Goal: Check status: Check status

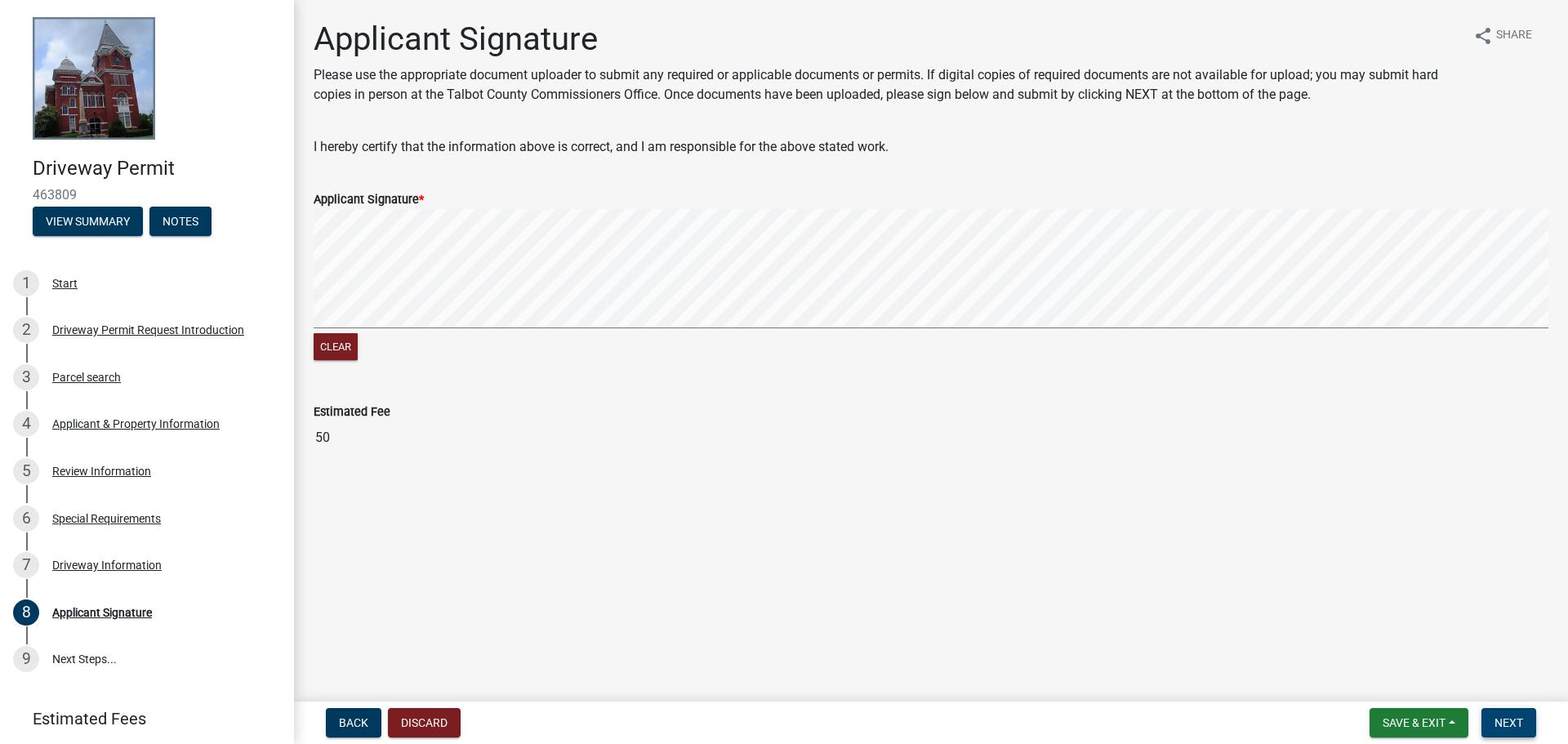
click at [1517, 723] on span "Next" at bounding box center [1508, 723] width 28 height 13
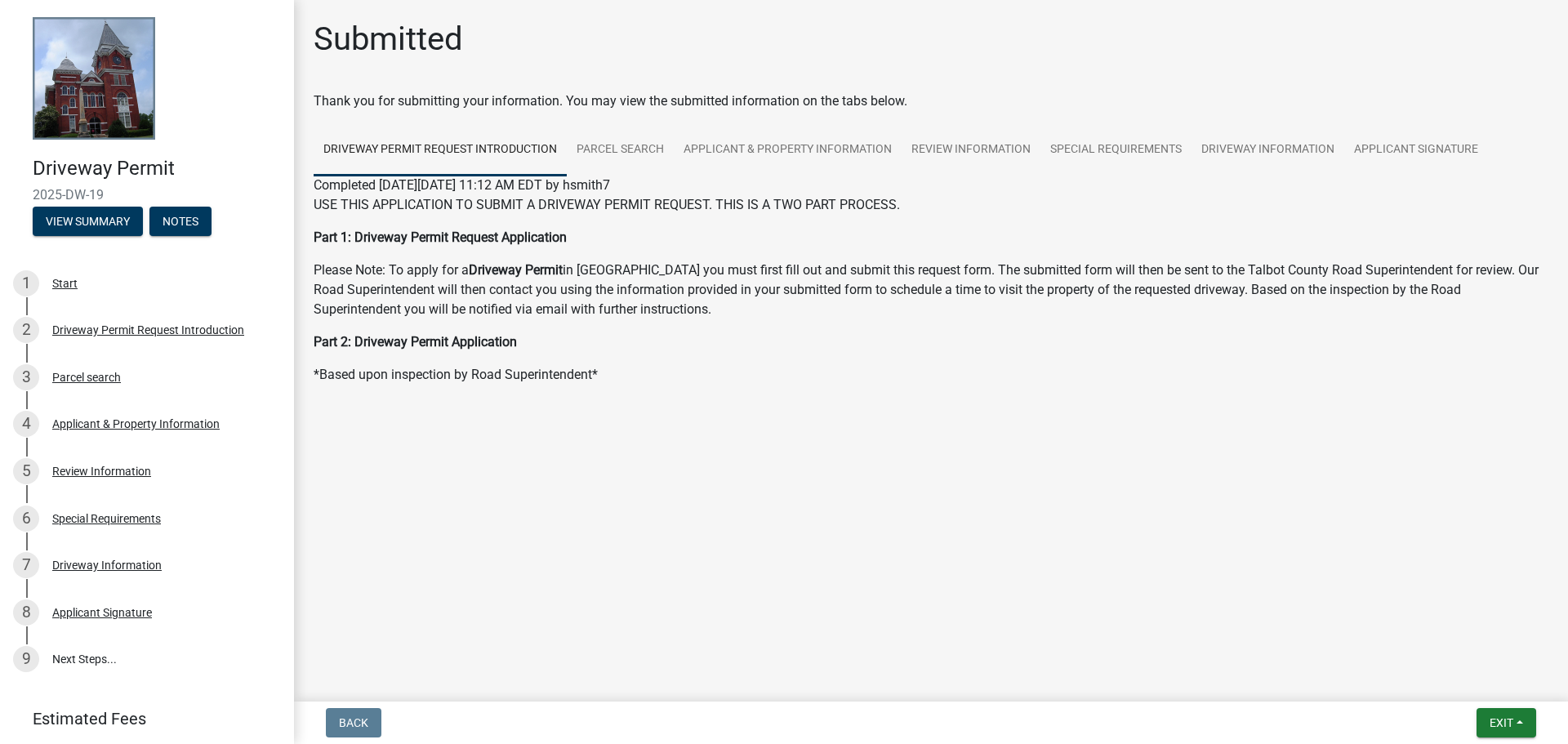
scroll to position [91, 0]
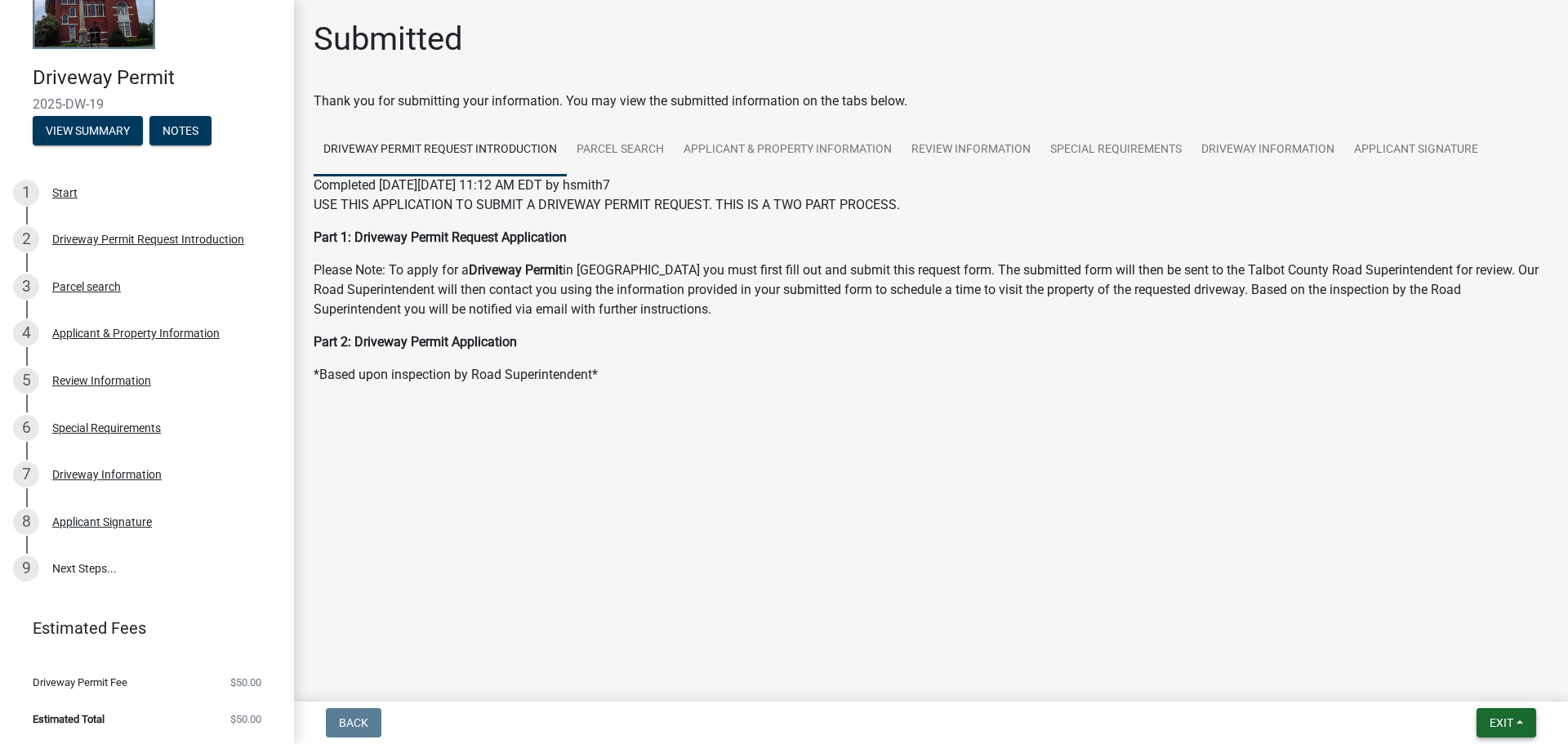
click at [1520, 723] on button "Exit" at bounding box center [1506, 723] width 60 height 29
click at [1521, 723] on button "Exit" at bounding box center [1506, 723] width 60 height 29
click at [1521, 724] on button "Exit" at bounding box center [1506, 723] width 60 height 29
click at [1522, 724] on button "Exit" at bounding box center [1506, 723] width 60 height 29
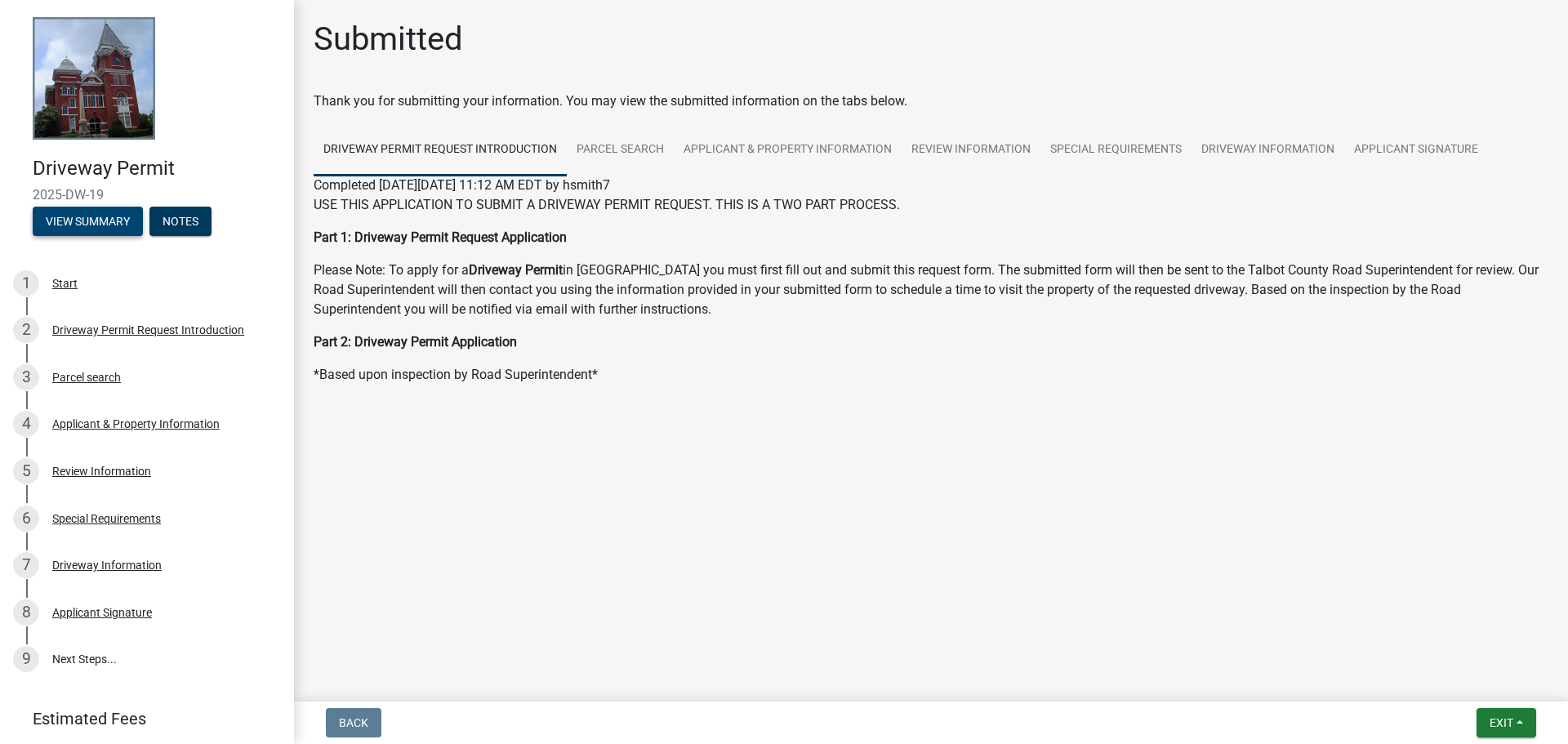
click at [92, 225] on button "View Summary" at bounding box center [88, 221] width 110 height 29
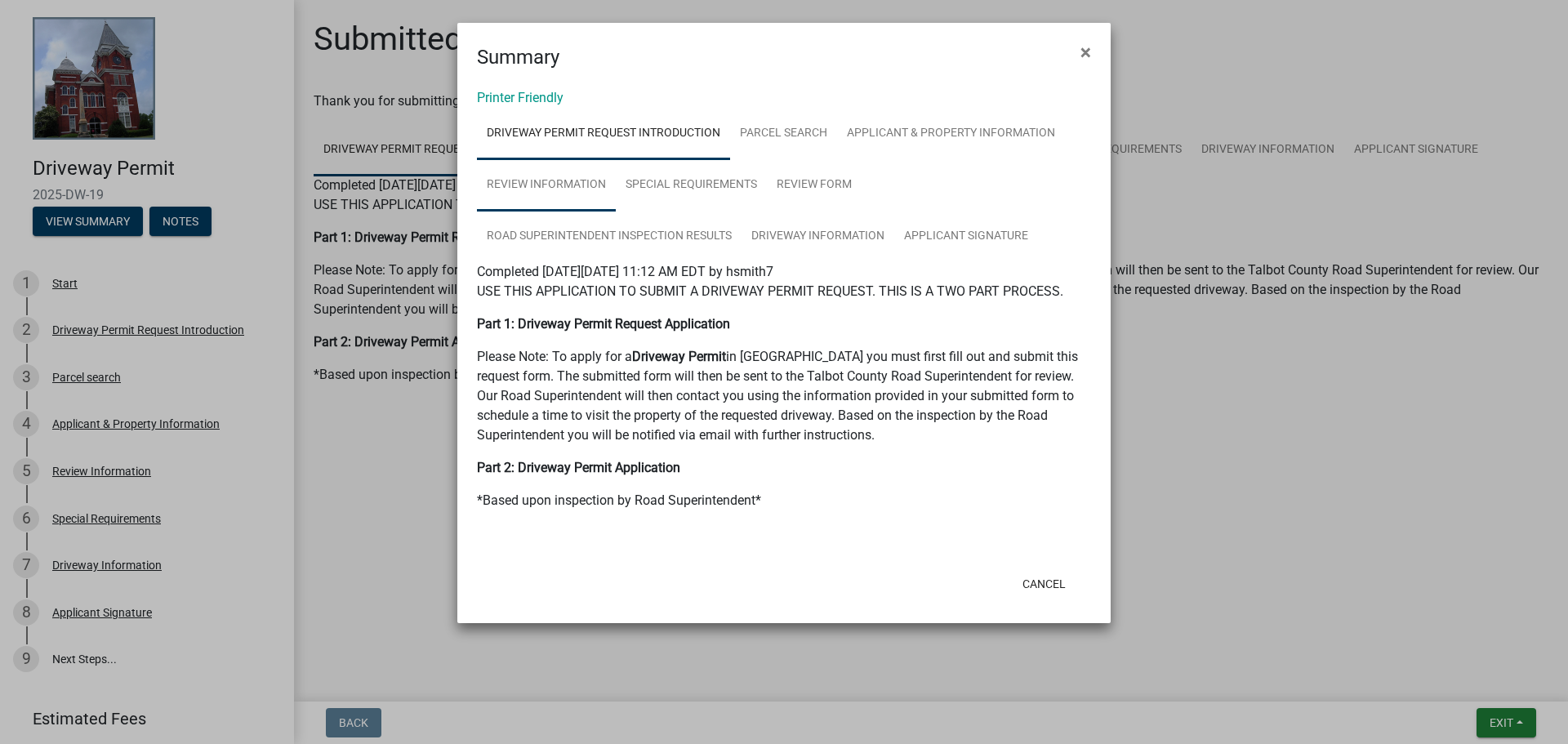
click at [511, 184] on link "Review Information" at bounding box center [546, 185] width 139 height 53
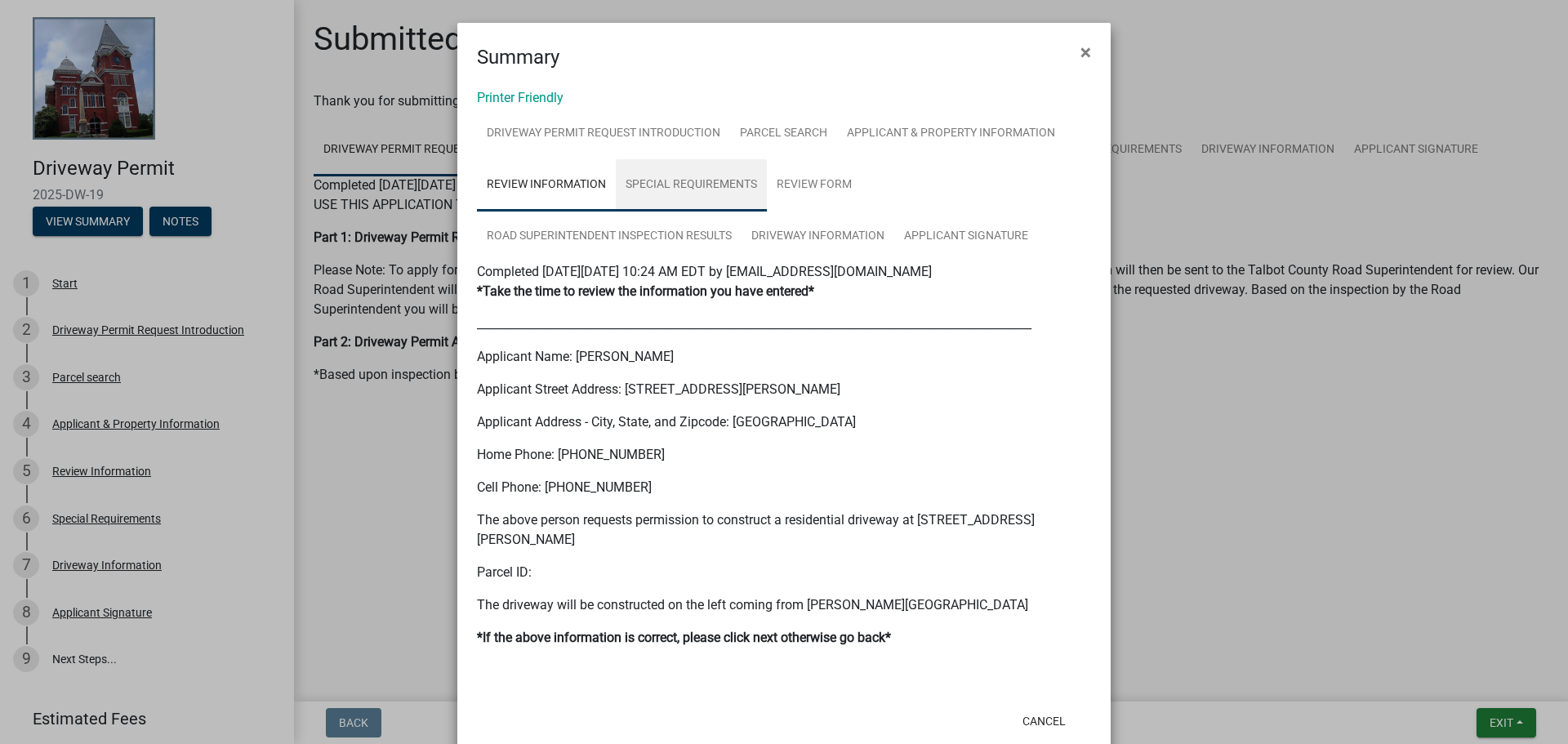
click at [687, 182] on link "Special Requirements" at bounding box center [691, 185] width 151 height 53
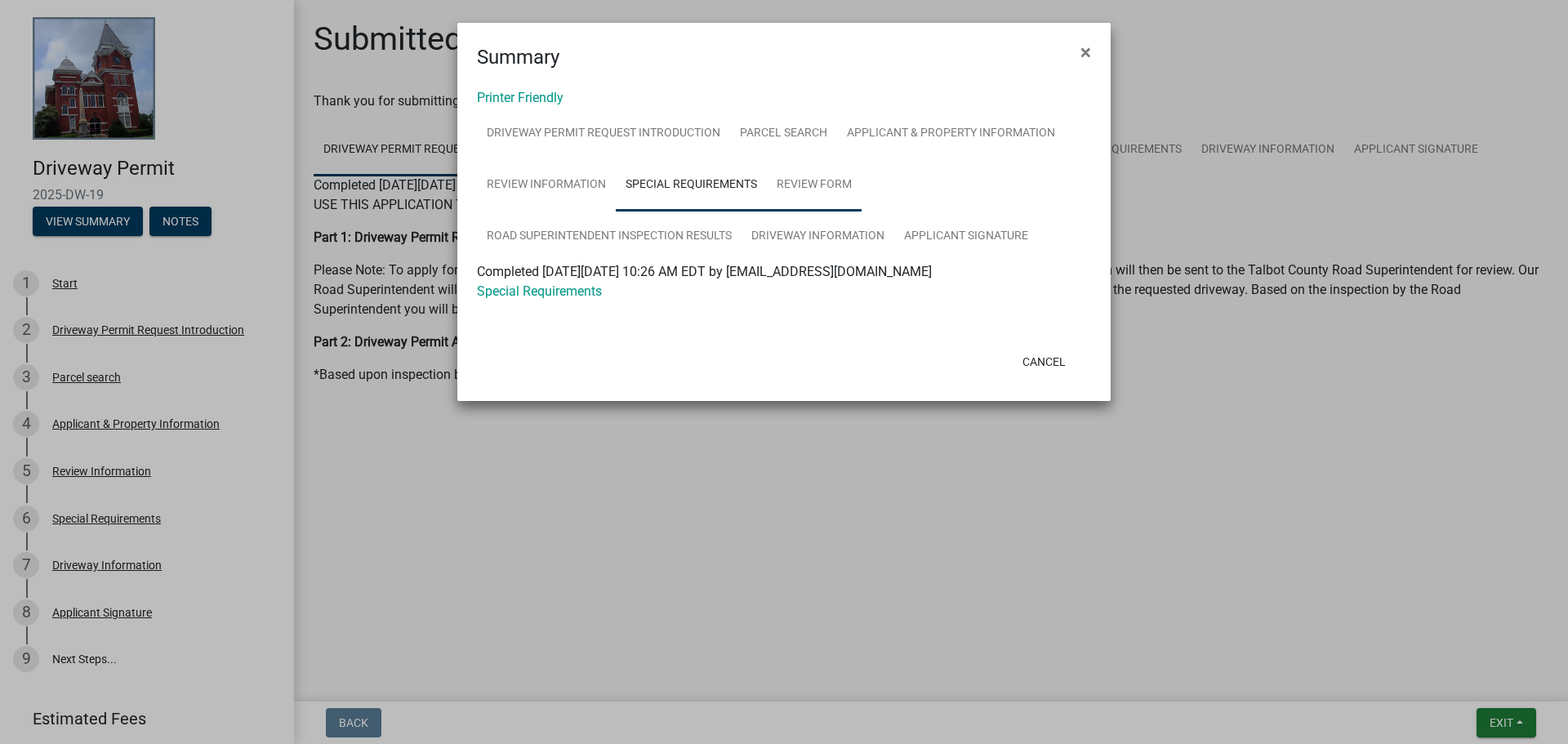
click at [820, 182] on link "Review Form" at bounding box center [814, 185] width 94 height 53
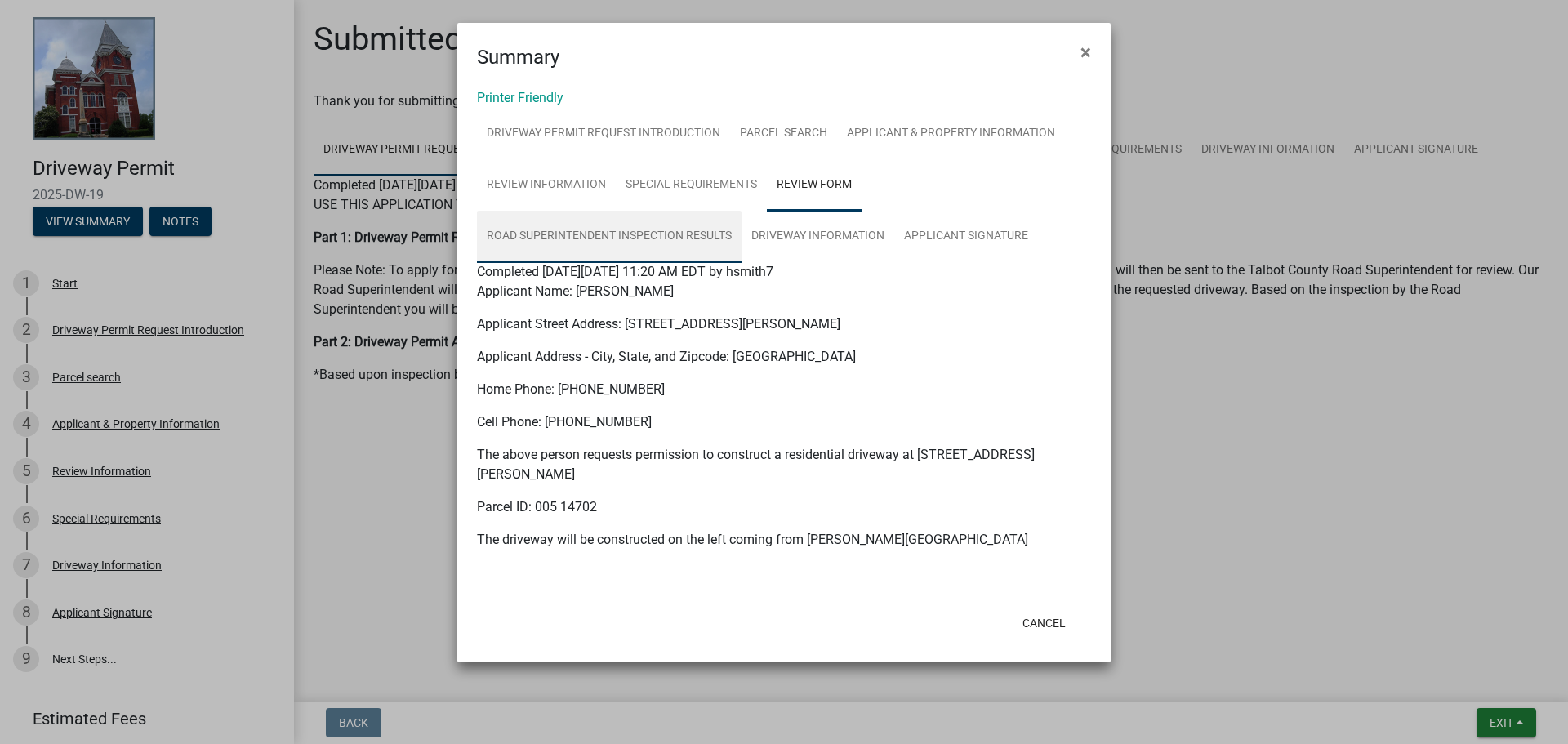
click at [548, 234] on link "Road Superintendent Inspection Results" at bounding box center [609, 237] width 264 height 53
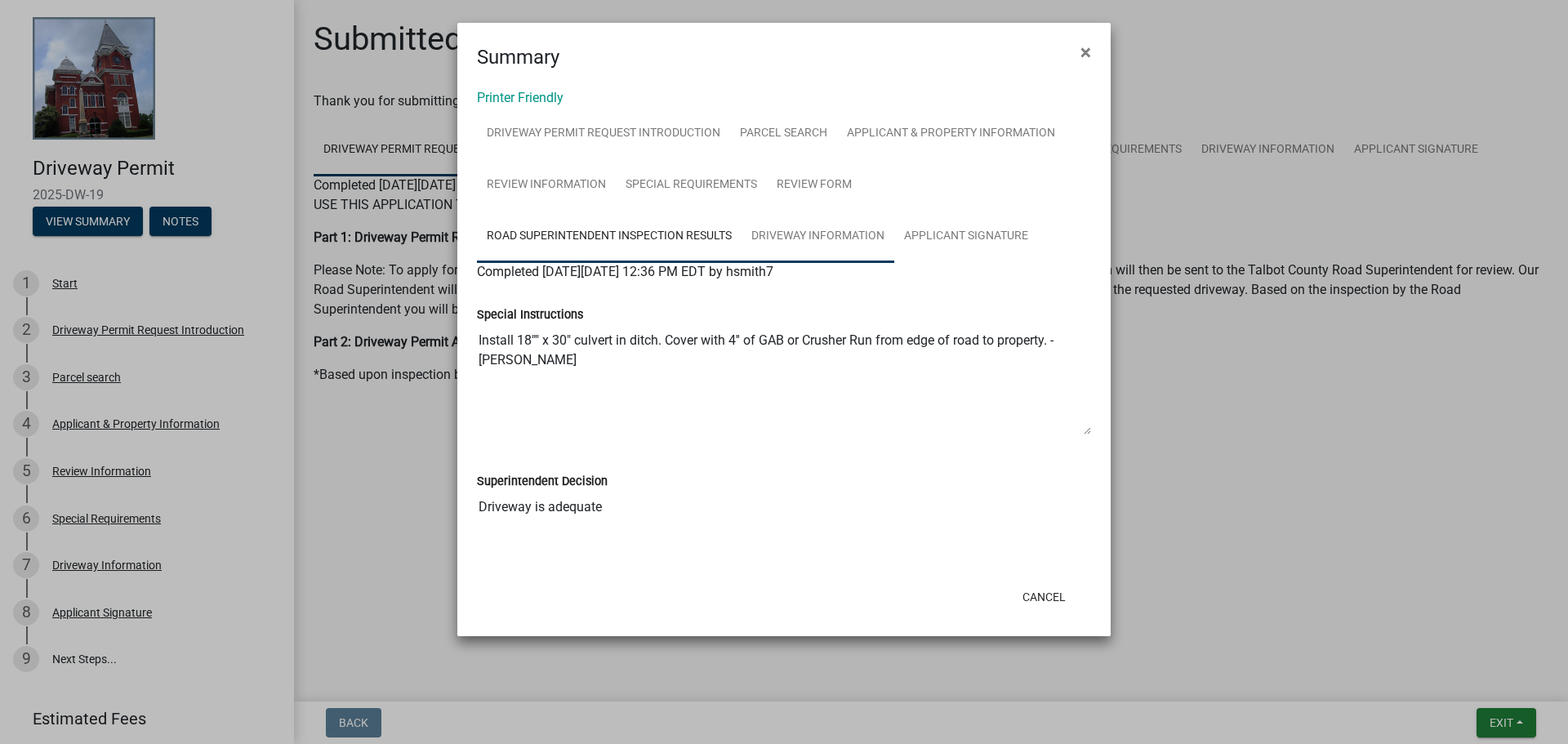
click at [812, 237] on link "Driveway Information" at bounding box center [818, 237] width 153 height 53
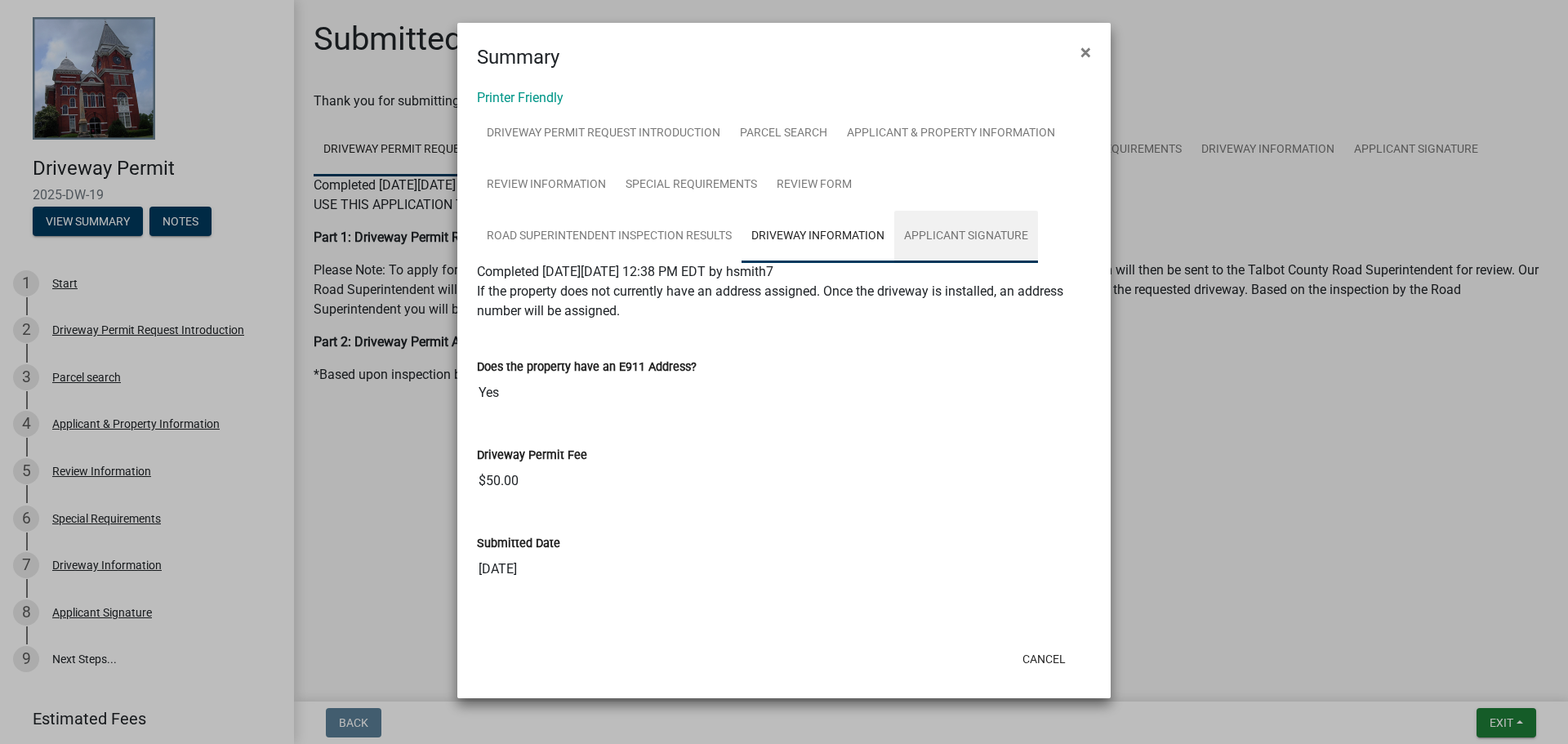
click at [987, 234] on link "Applicant Signature" at bounding box center [966, 237] width 143 height 53
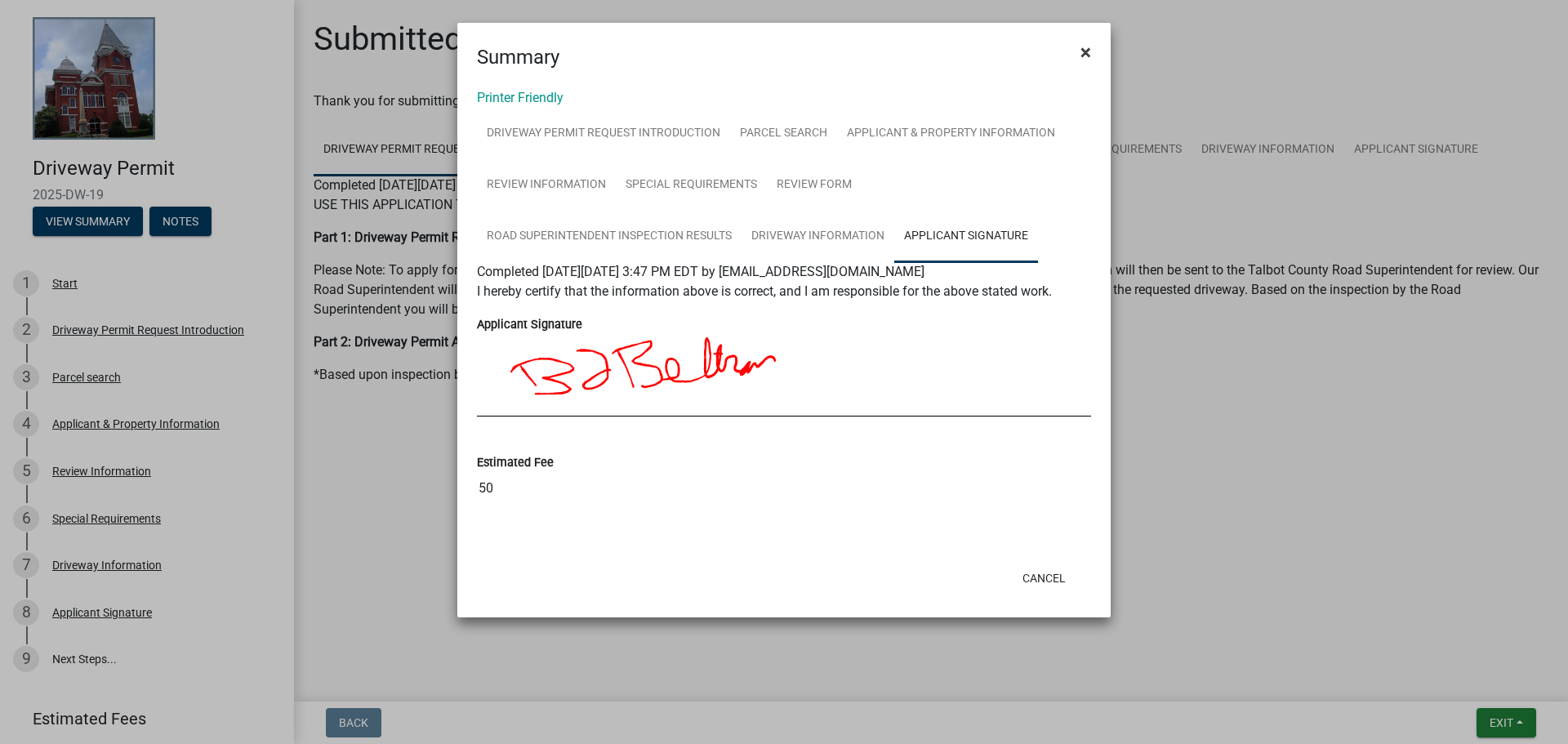
click at [1080, 50] on span "×" at bounding box center [1086, 53] width 11 height 23
